Goal: Information Seeking & Learning: Learn about a topic

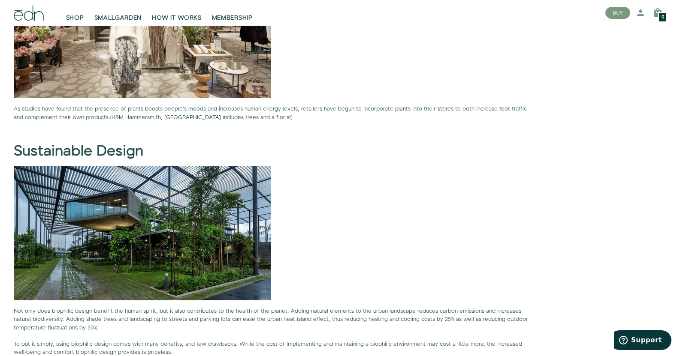
scroll to position [2318, 0]
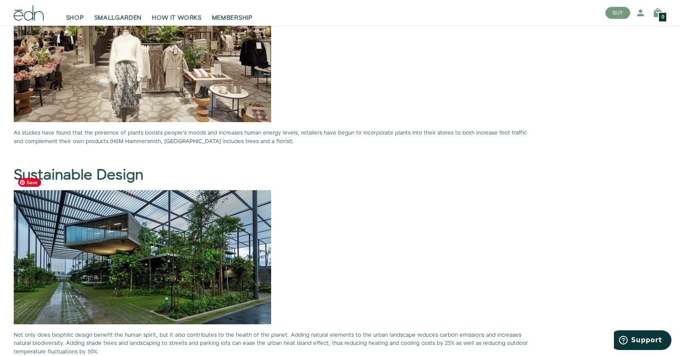
drag, startPoint x: 168, startPoint y: 238, endPoint x: 176, endPoint y: 246, distance: 10.9
click at [176, 246] on img at bounding box center [142, 257] width 257 height 134
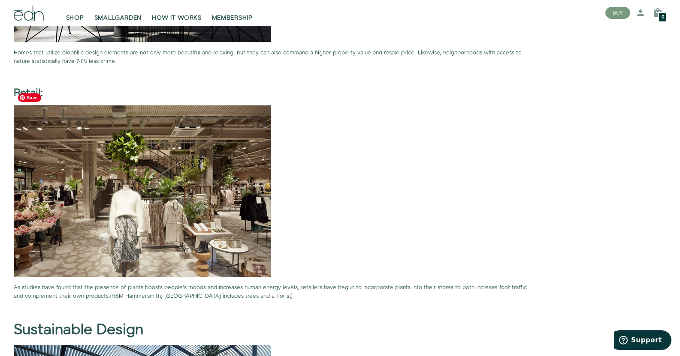
scroll to position [2018, 0]
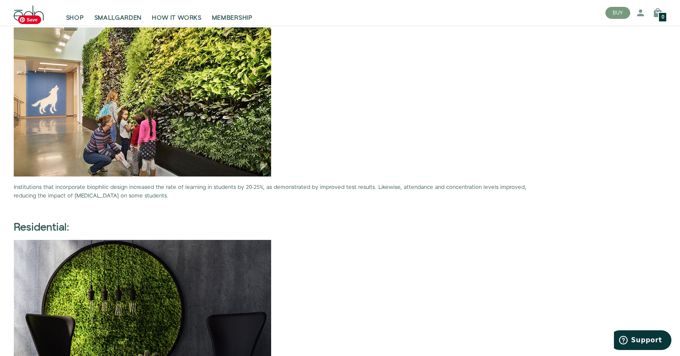
scroll to position [2102, 0]
